Goal: Task Accomplishment & Management: Complete application form

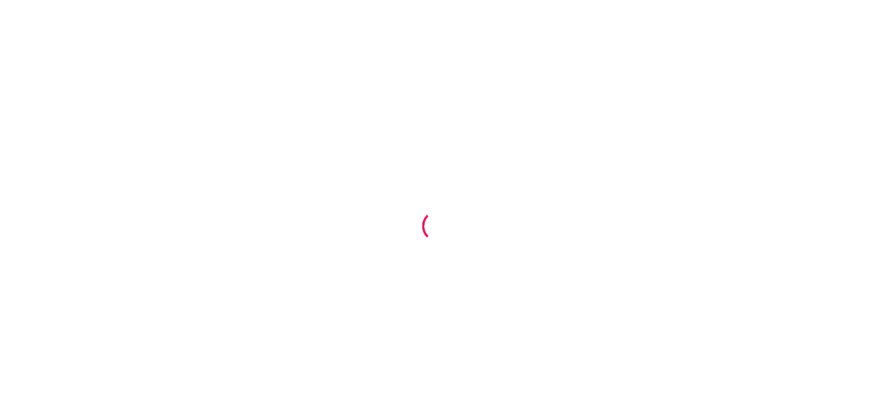
click at [501, 145] on div at bounding box center [443, 208] width 886 height 416
